Goal: Find specific page/section: Find specific page/section

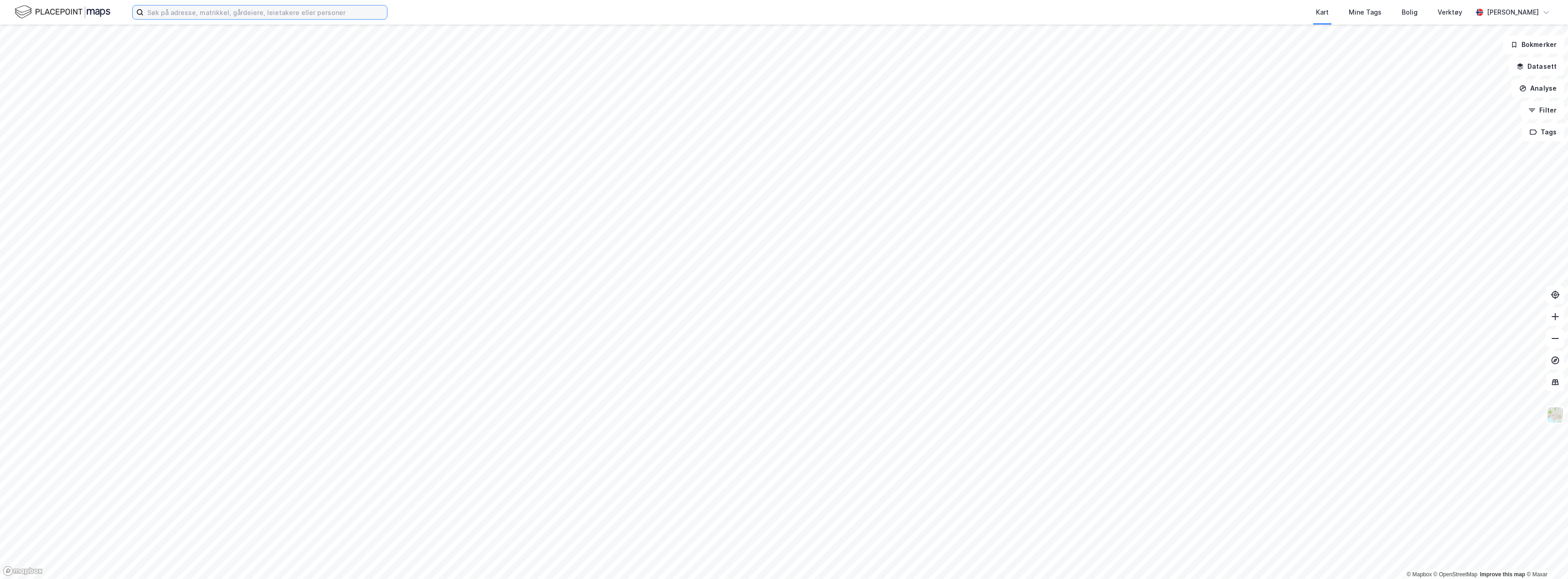
click at [228, 7] on input at bounding box center [265, 12] width 243 height 13
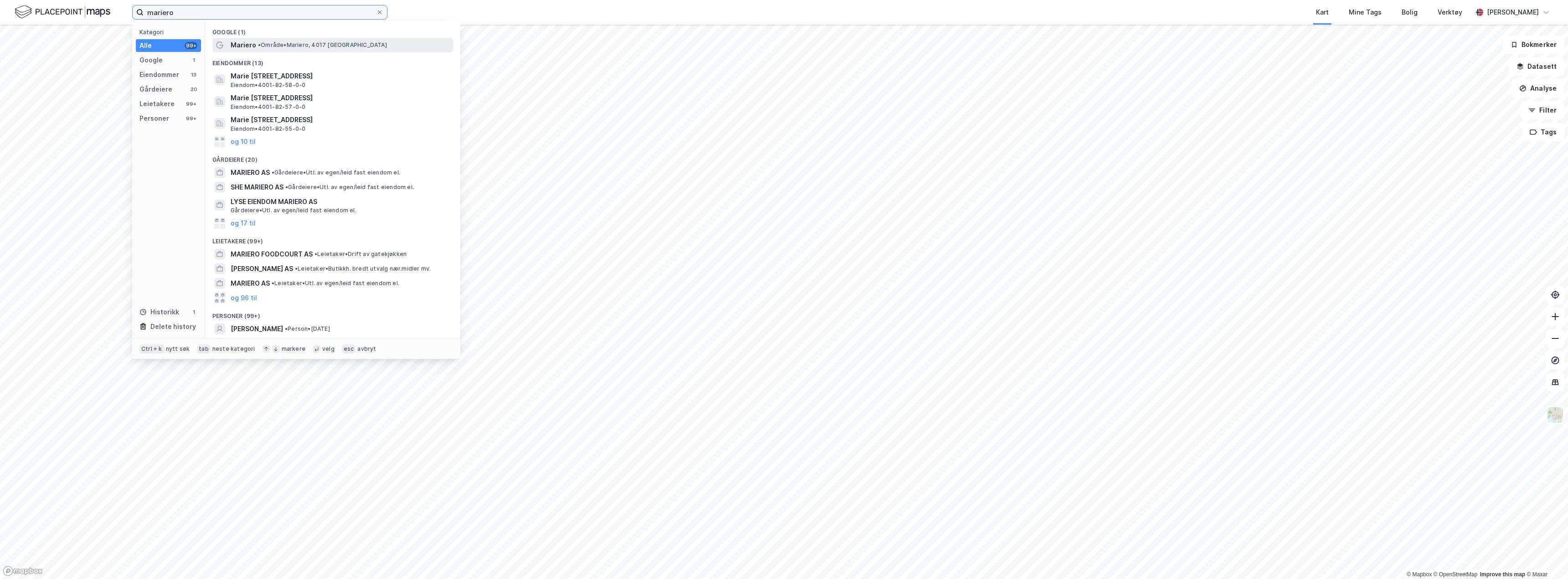
type input "mariero"
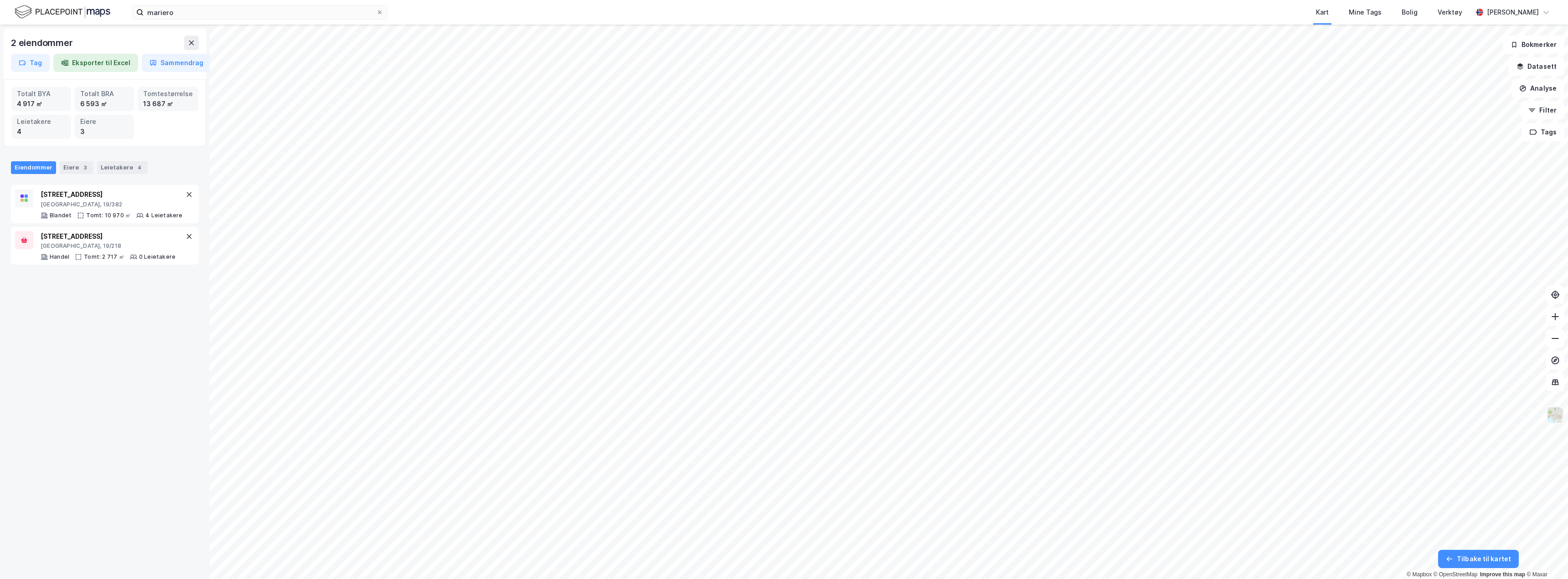
click at [1556, 417] on img at bounding box center [1555, 415] width 17 height 17
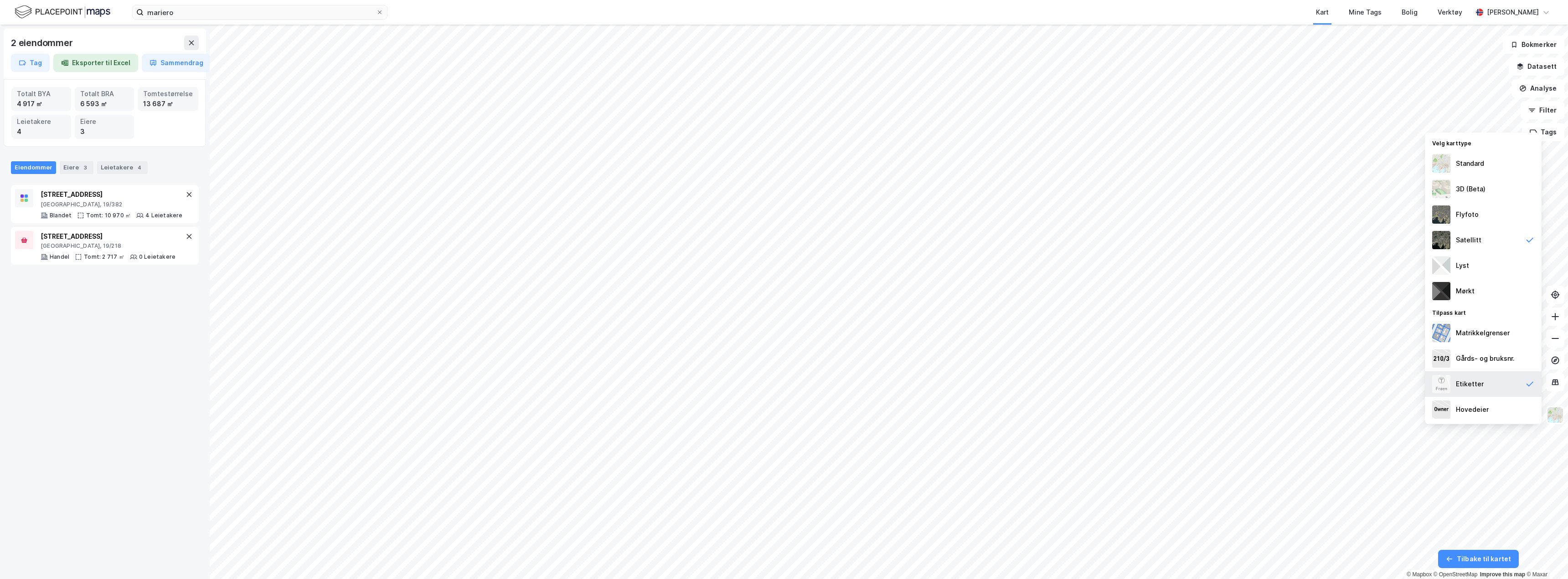
click at [1488, 384] on div "Etiketter" at bounding box center [1483, 384] width 117 height 26
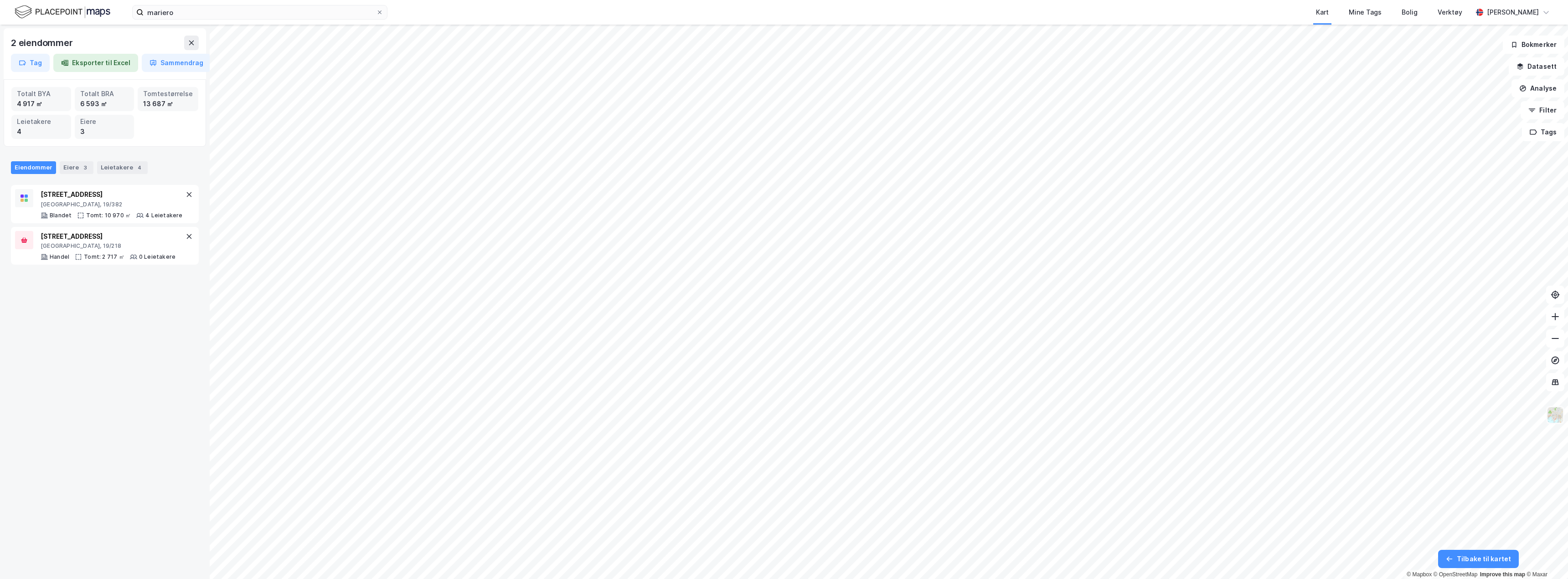
click at [1558, 413] on img at bounding box center [1555, 415] width 17 height 17
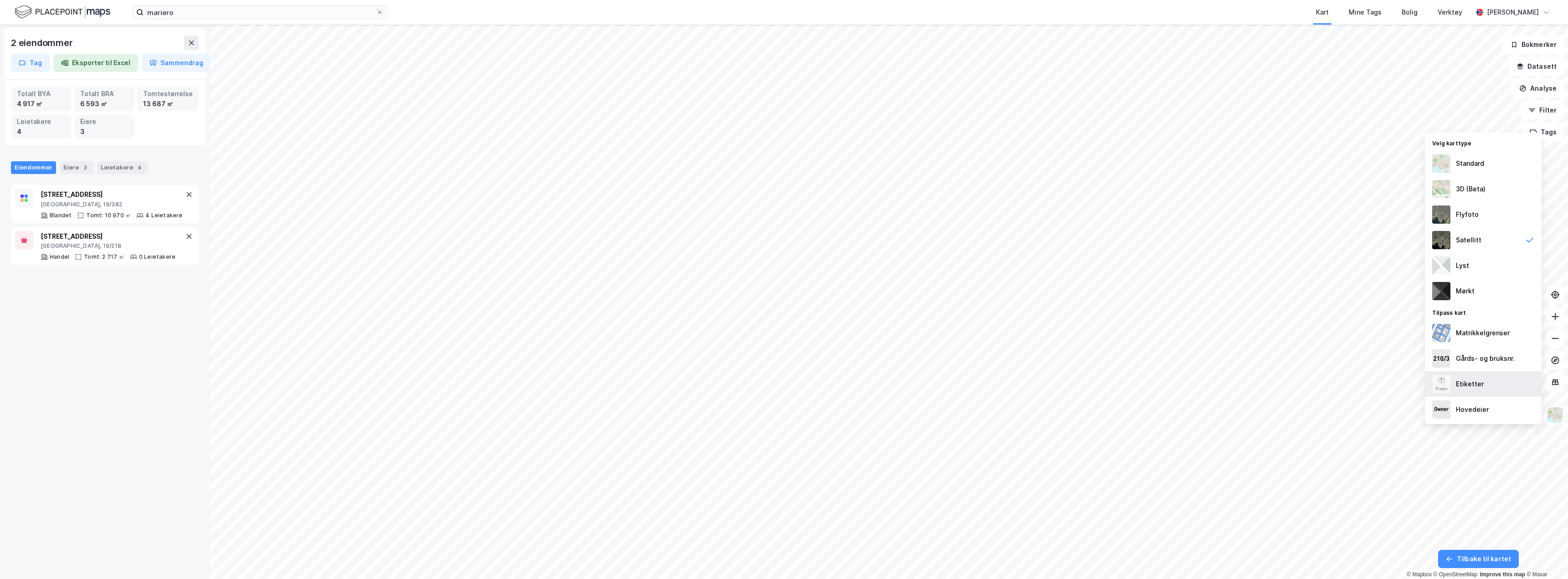
click at [1455, 378] on div "Etiketter" at bounding box center [1483, 384] width 117 height 26
click at [1496, 381] on div "Etiketter" at bounding box center [1483, 384] width 117 height 26
click at [1499, 236] on div "Satellitt" at bounding box center [1483, 240] width 117 height 26
click at [1488, 240] on div "Satellitt" at bounding box center [1483, 240] width 117 height 26
click at [190, 44] on icon at bounding box center [192, 43] width 5 height 4
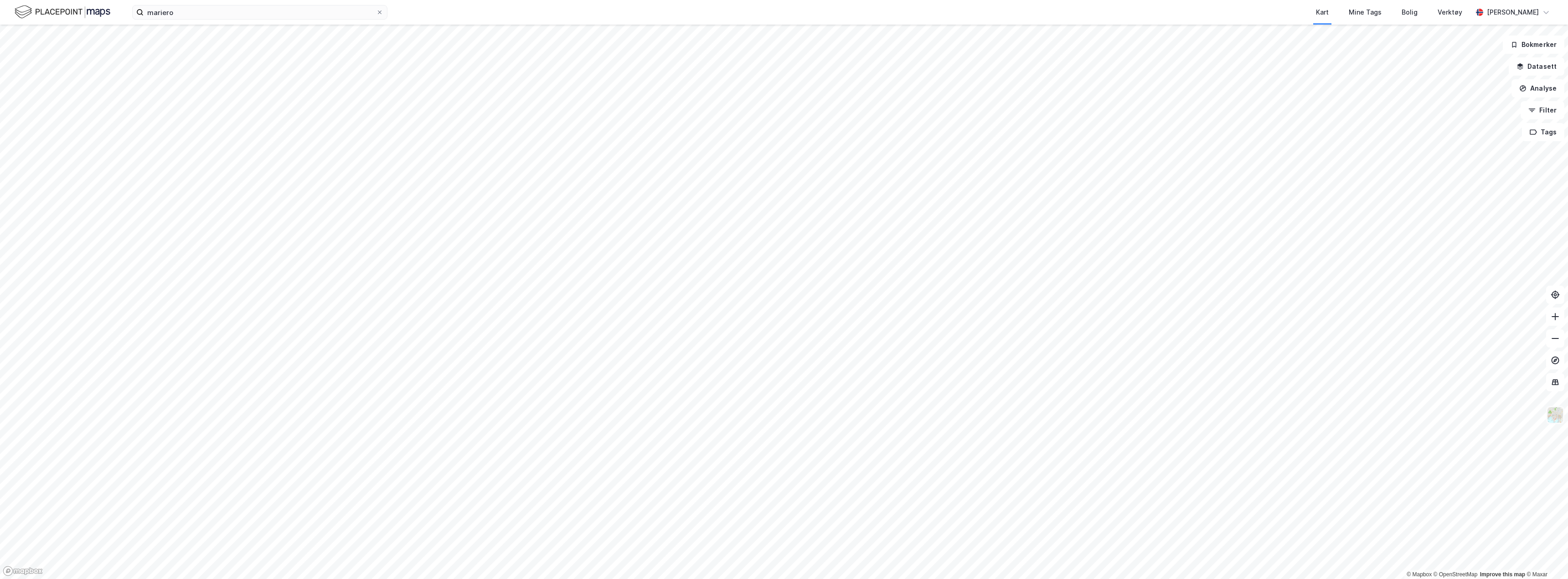
click at [1558, 414] on img at bounding box center [1555, 415] width 17 height 17
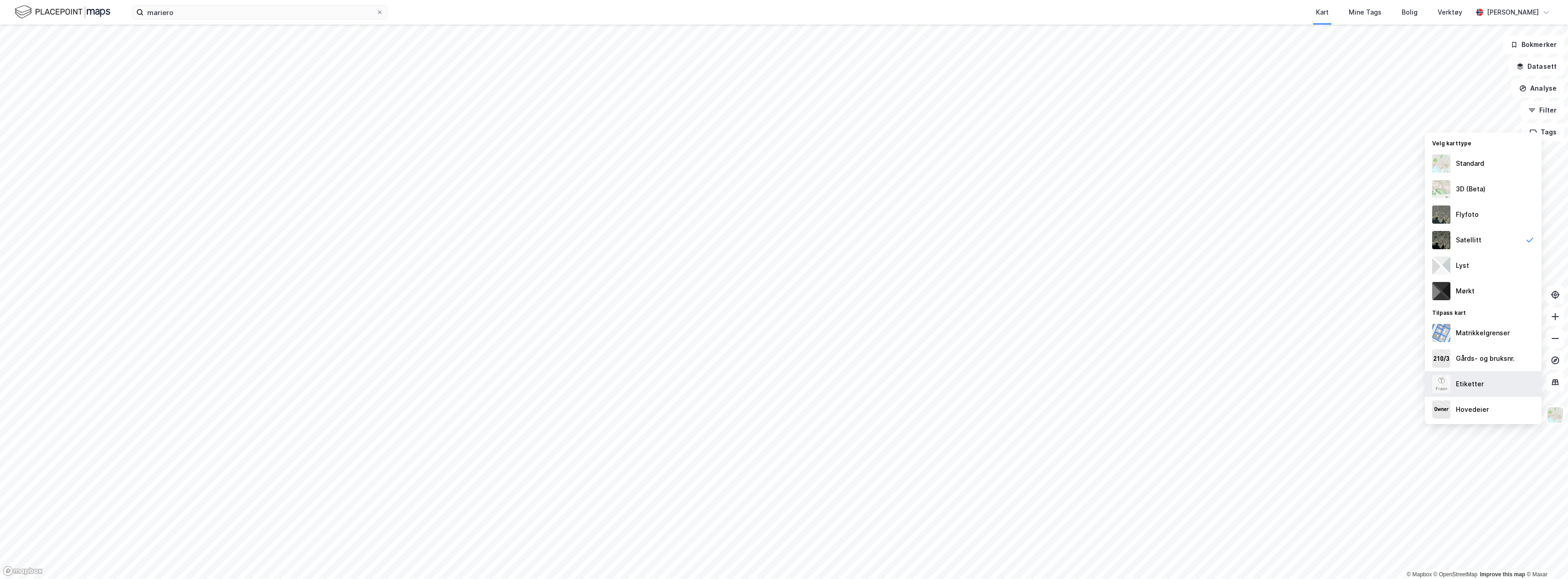
click at [1487, 378] on div "Etiketter" at bounding box center [1483, 384] width 117 height 26
